Goal: Find specific page/section: Find specific page/section

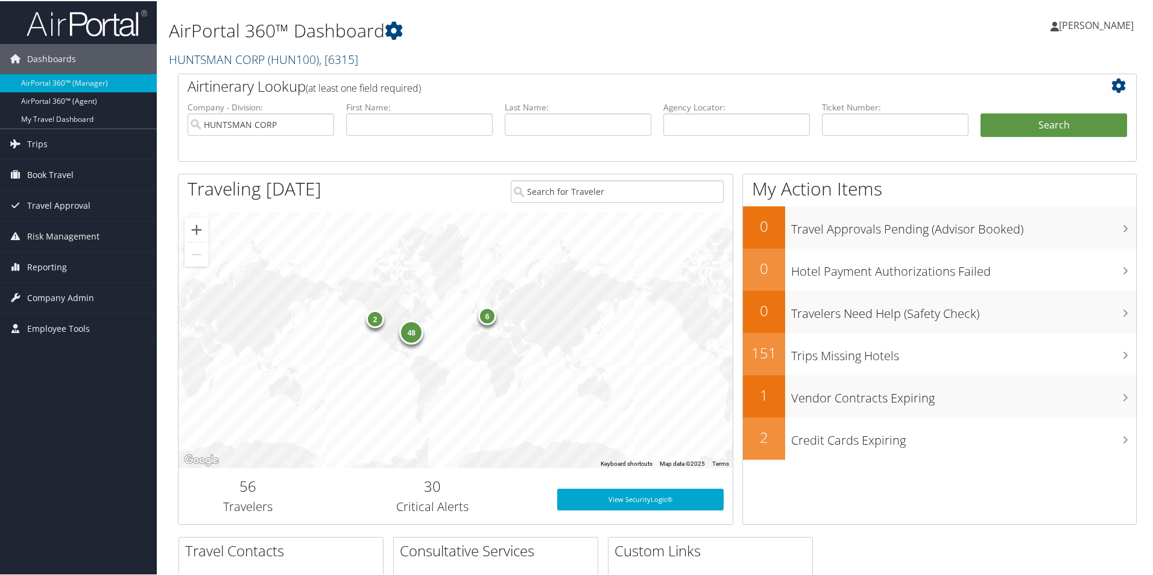
click at [239, 57] on link "HUNTSMAN CORP ( HUN100 ) , [ 6315 ]" at bounding box center [263, 58] width 189 height 16
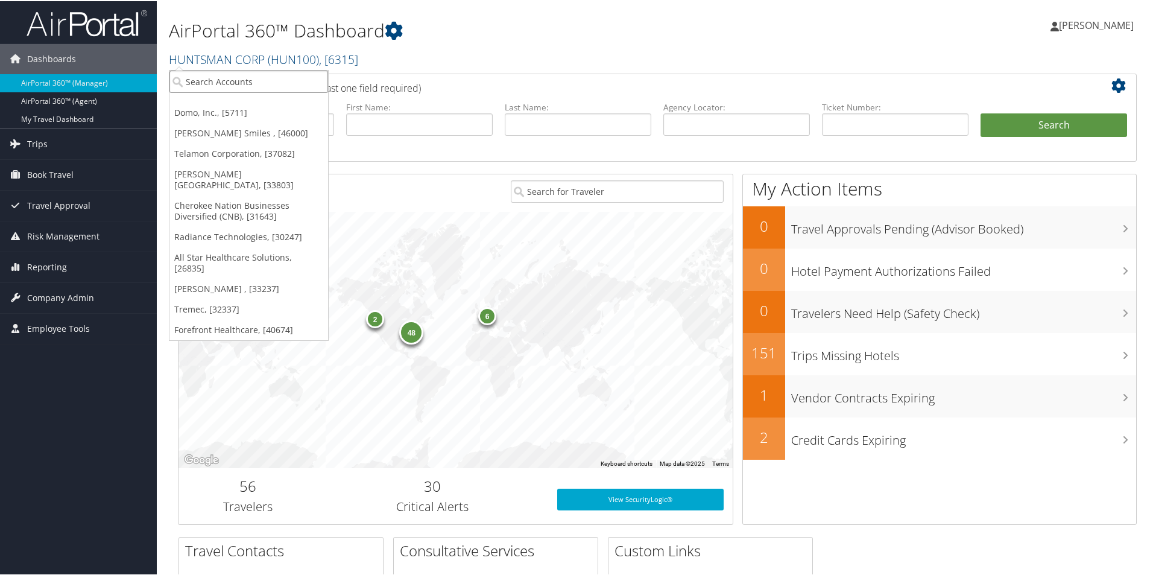
click at [248, 80] on input "search" at bounding box center [249, 80] width 159 height 22
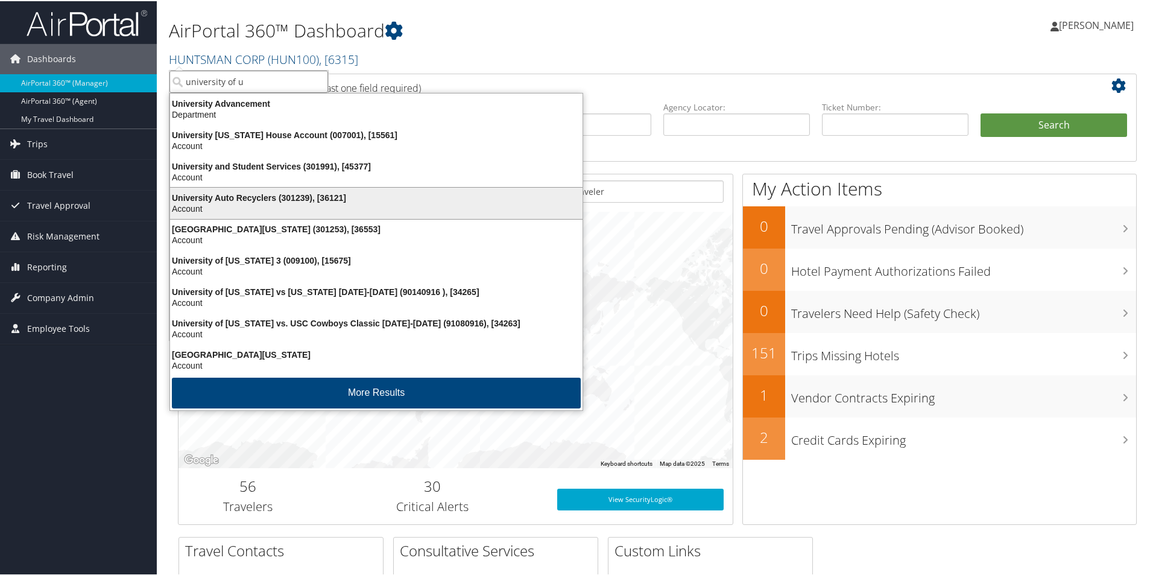
type input "university of ut"
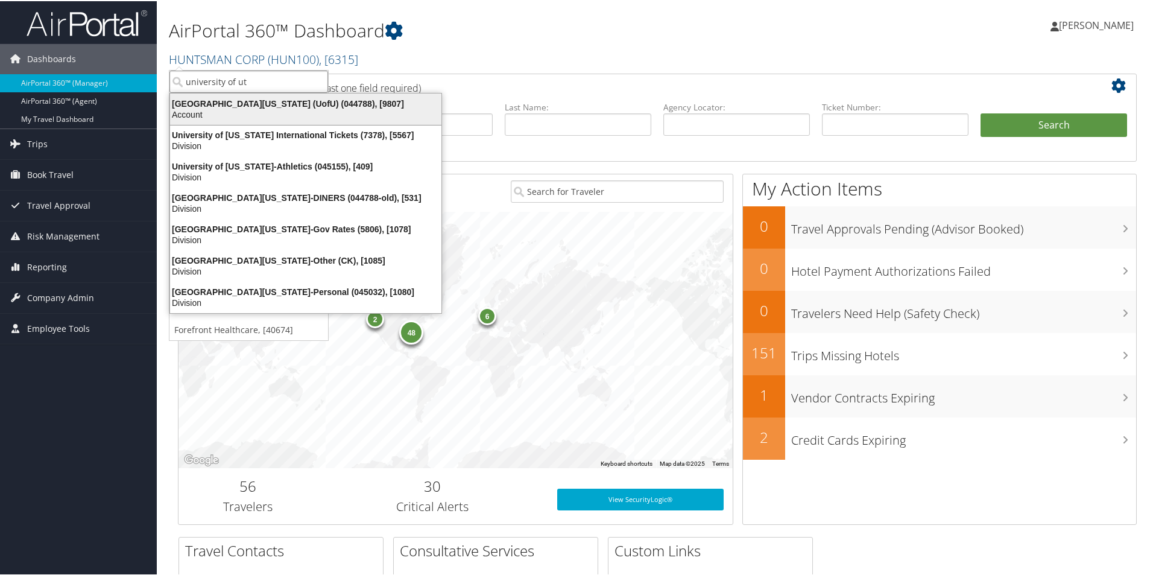
click at [339, 117] on div "Account" at bounding box center [306, 113] width 286 height 11
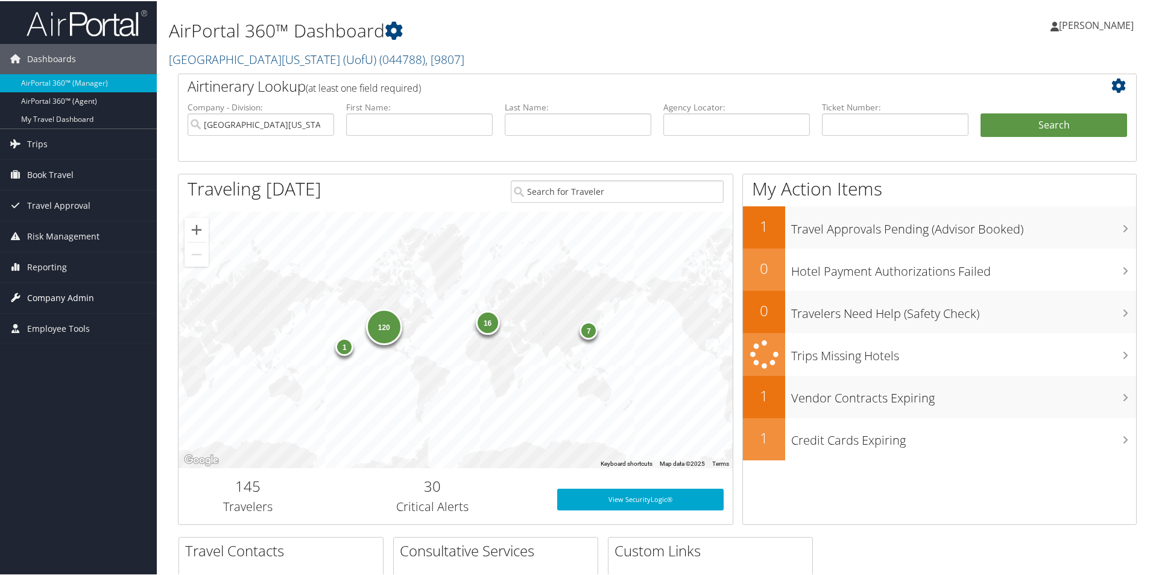
click at [77, 298] on span "Company Admin" at bounding box center [60, 297] width 67 height 30
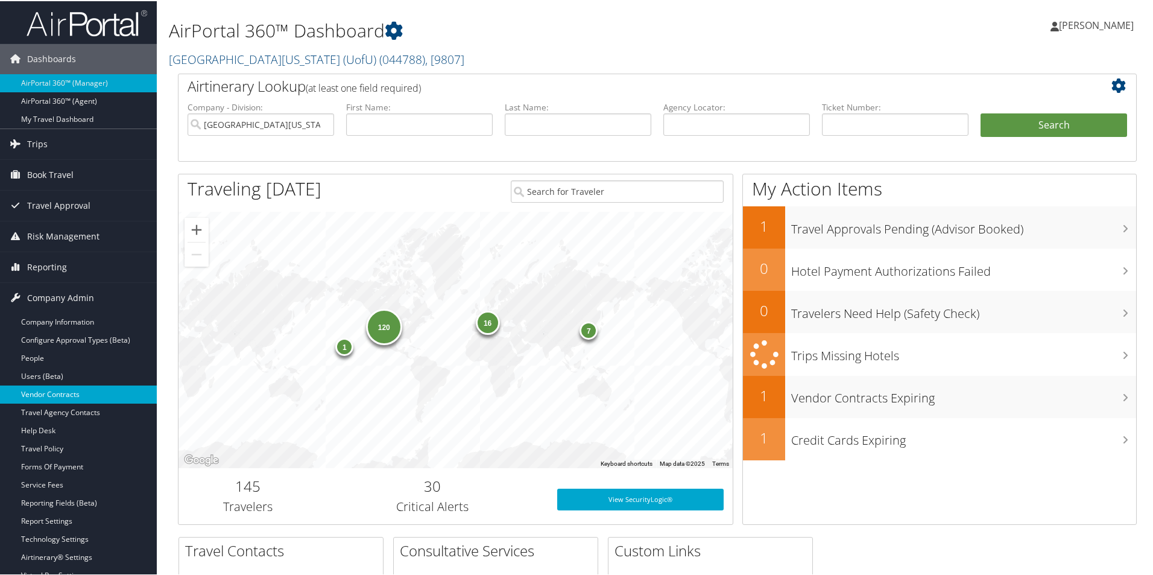
click at [68, 390] on link "Vendor Contracts" at bounding box center [78, 393] width 157 height 18
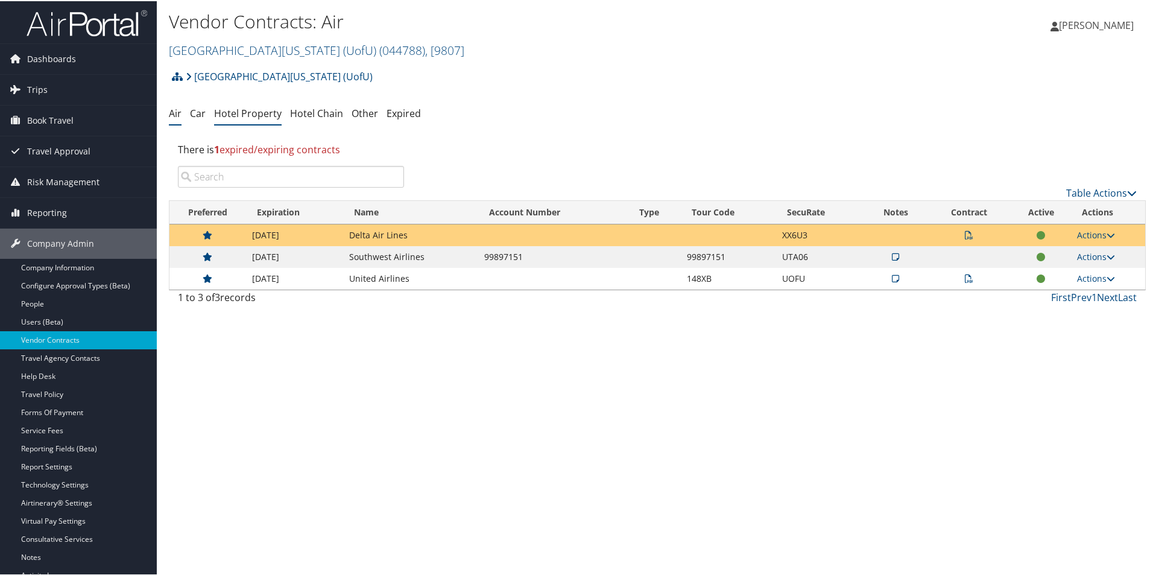
click at [242, 113] on link "Hotel Property" at bounding box center [248, 112] width 68 height 13
